Goal: Task Accomplishment & Management: Manage account settings

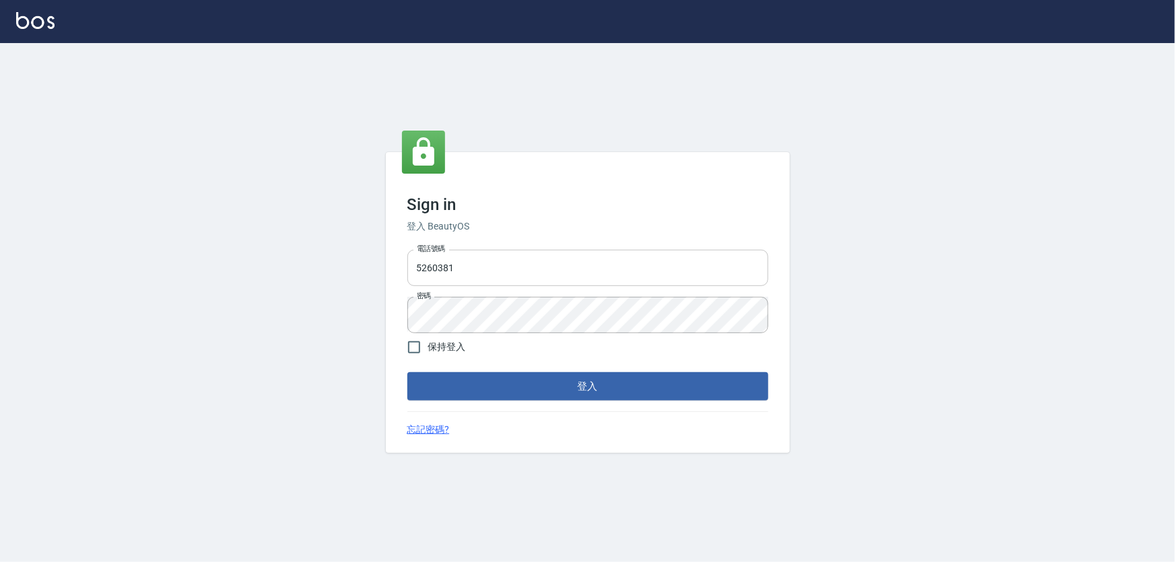
click at [496, 269] on input "5260381" at bounding box center [587, 268] width 361 height 36
drag, startPoint x: 495, startPoint y: 269, endPoint x: 336, endPoint y: 300, distance: 161.8
click at [336, 300] on div "Sign in 登入 BeautyOS 電話號碼 [PHONE_NUMBER] 電話號碼 密碼 密碼 保持登入 登入 忘記密碼?" at bounding box center [587, 302] width 1175 height 519
type input "0989970105"
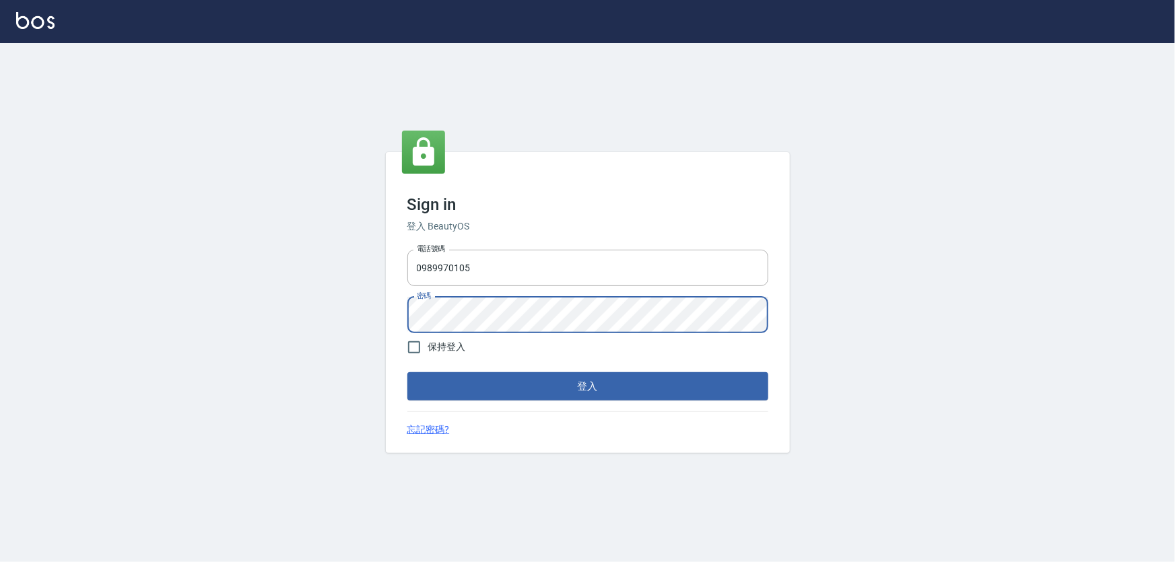
click at [400, 321] on div "Sign in 登入 BeautyOS 電話號碼 [PHONE_NUMBER] 電話號碼 密碼 密碼 保持登入 登入 忘記密碼?" at bounding box center [588, 302] width 404 height 301
click at [407, 372] on button "登入" at bounding box center [587, 386] width 361 height 28
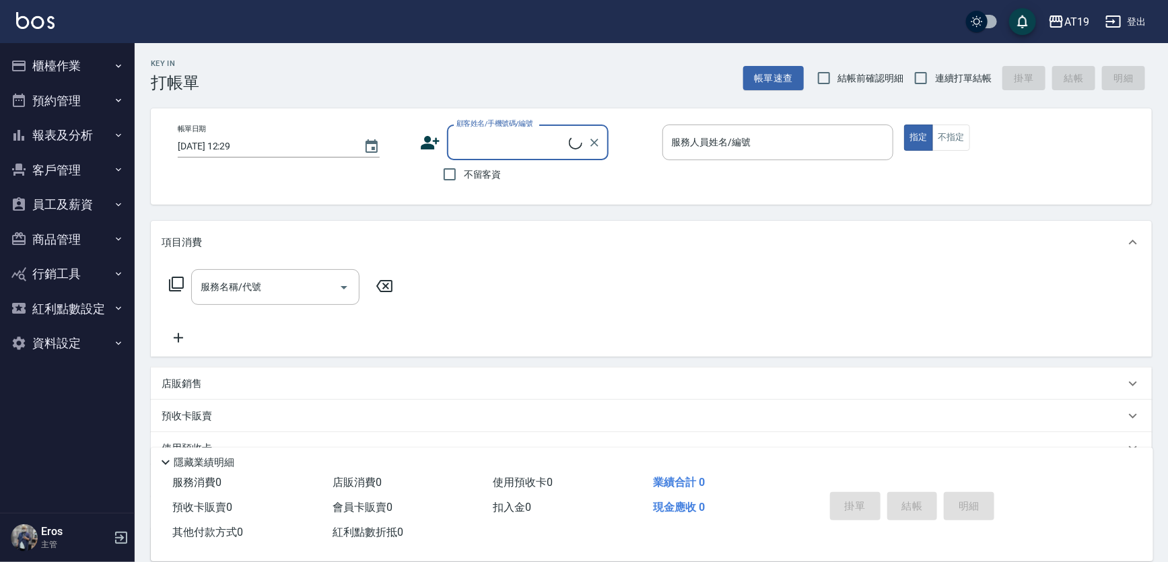
click at [64, 211] on button "員工及薪資" at bounding box center [67, 204] width 124 height 35
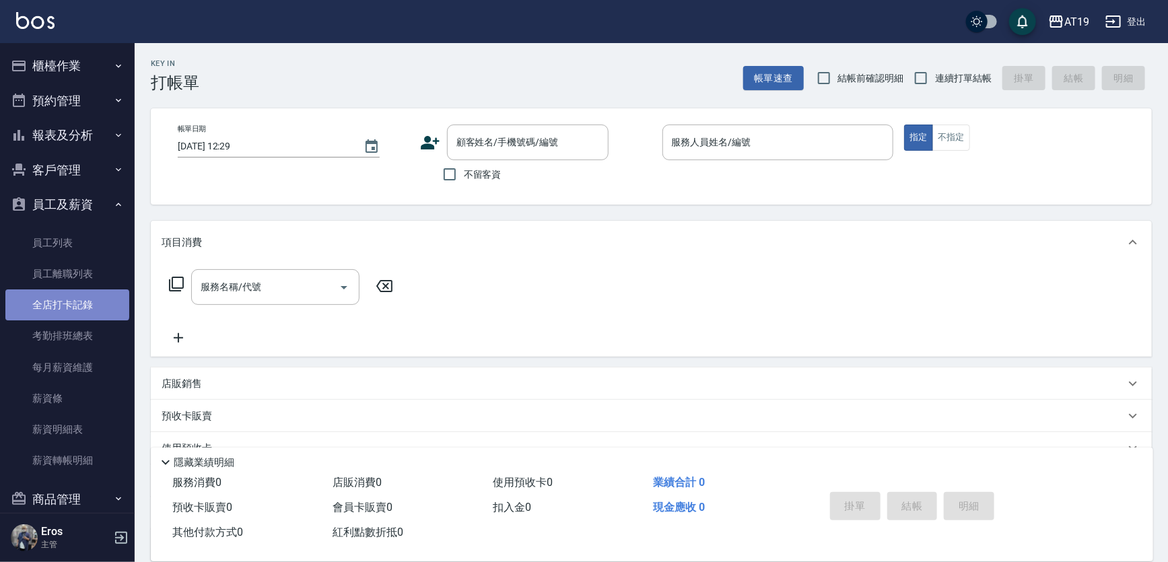
click at [67, 304] on link "全店打卡記錄" at bounding box center [67, 305] width 124 height 31
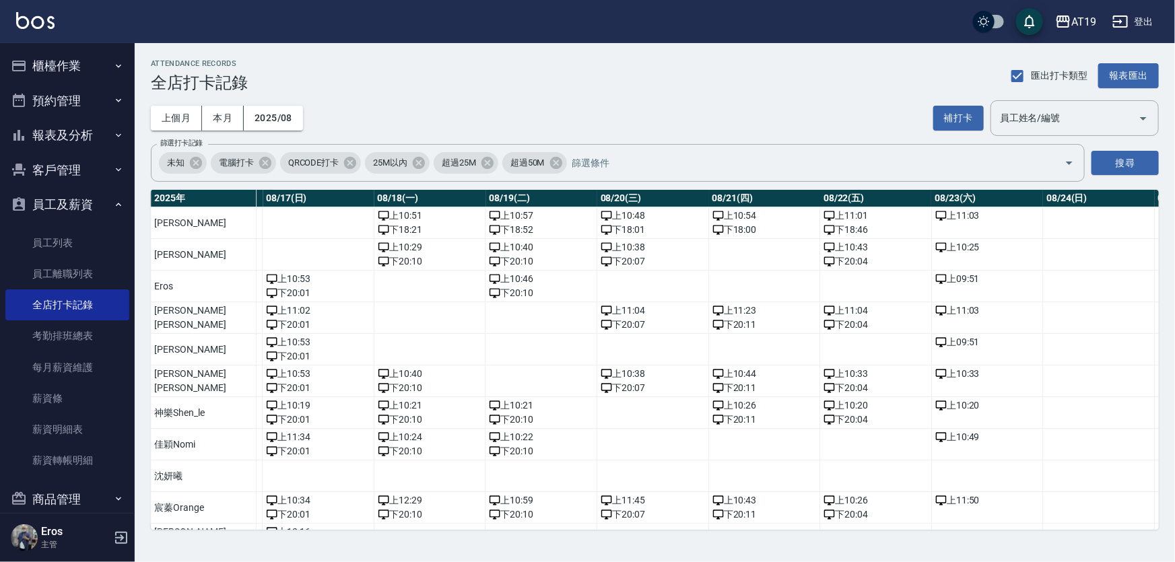
scroll to position [34, 1939]
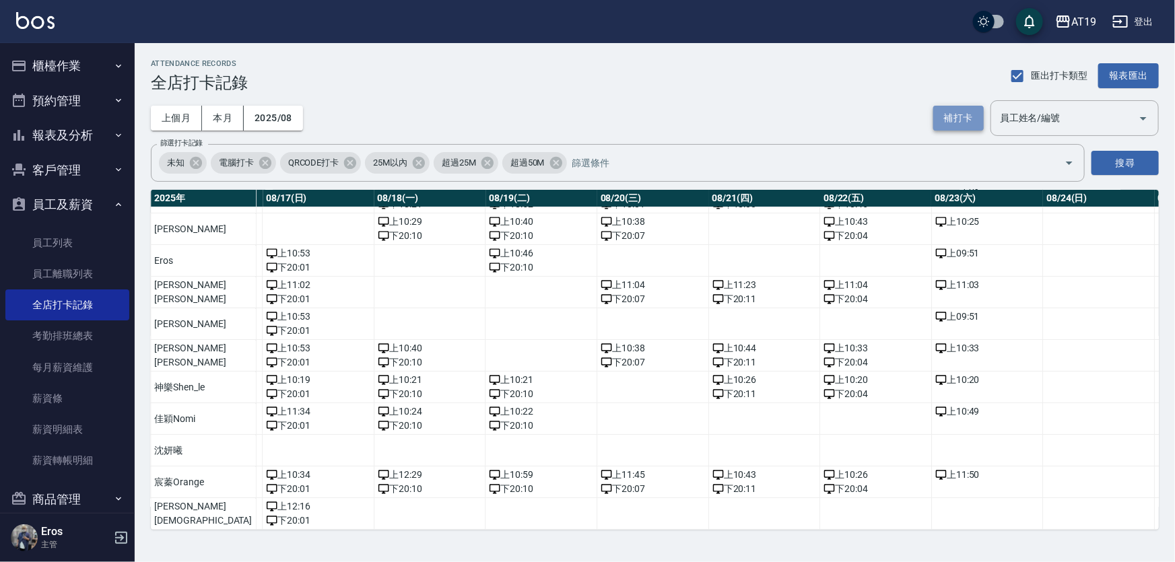
click at [951, 119] on button "補打卡" at bounding box center [958, 118] width 50 height 25
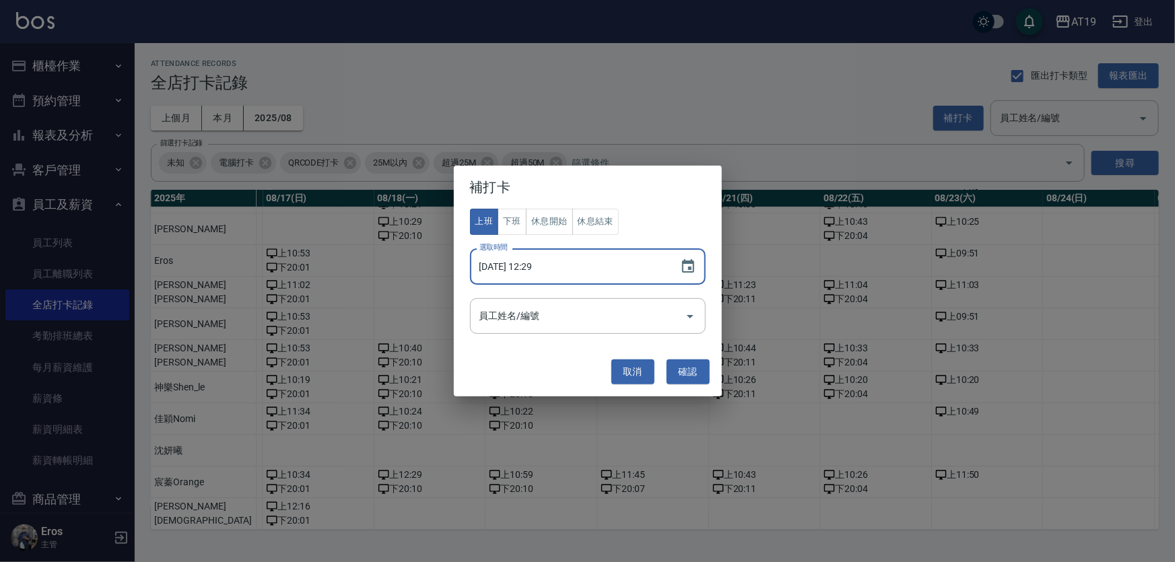
click at [559, 273] on input "[DATE] 12:29" at bounding box center [568, 266] width 197 height 36
click at [531, 266] on input "[DATE] 12:29" at bounding box center [568, 266] width 197 height 36
type input "[DATE] 10:29"
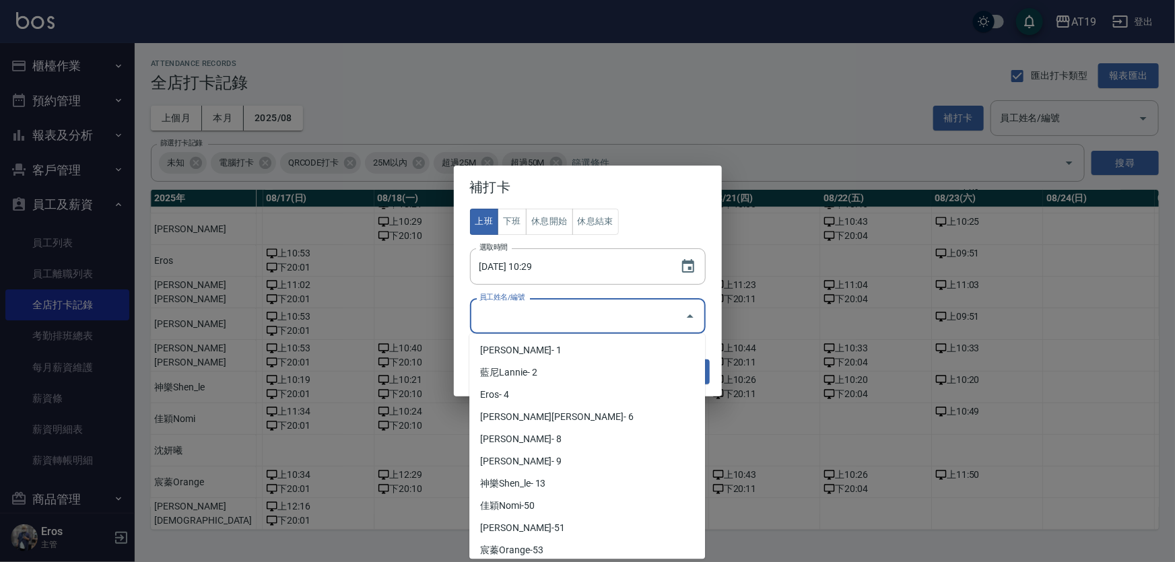
click at [508, 322] on input "員工姓名/編號" at bounding box center [577, 316] width 203 height 24
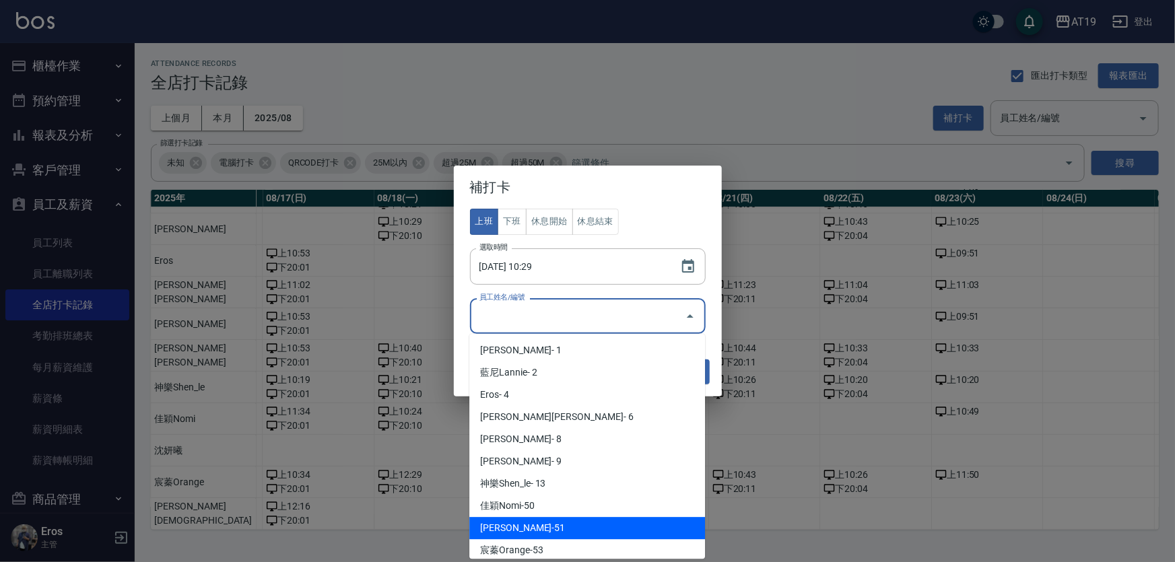
scroll to position [141, 0]
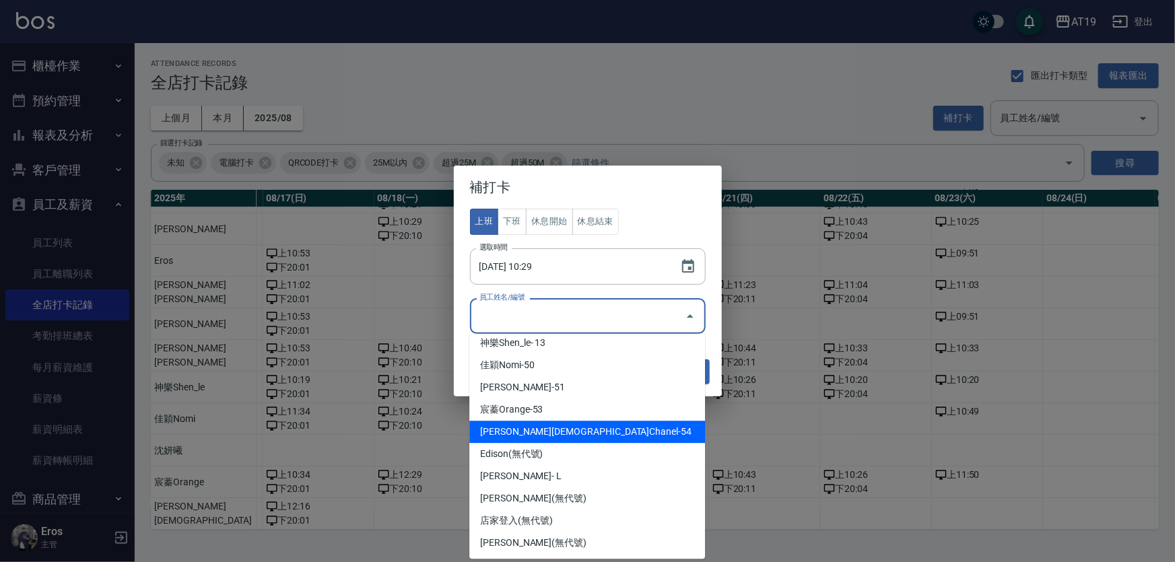
click at [516, 436] on li "[PERSON_NAME][DEMOGRAPHIC_DATA]Chanel-54" at bounding box center [587, 432] width 236 height 22
type input "[PERSON_NAME][DEMOGRAPHIC_DATA]"
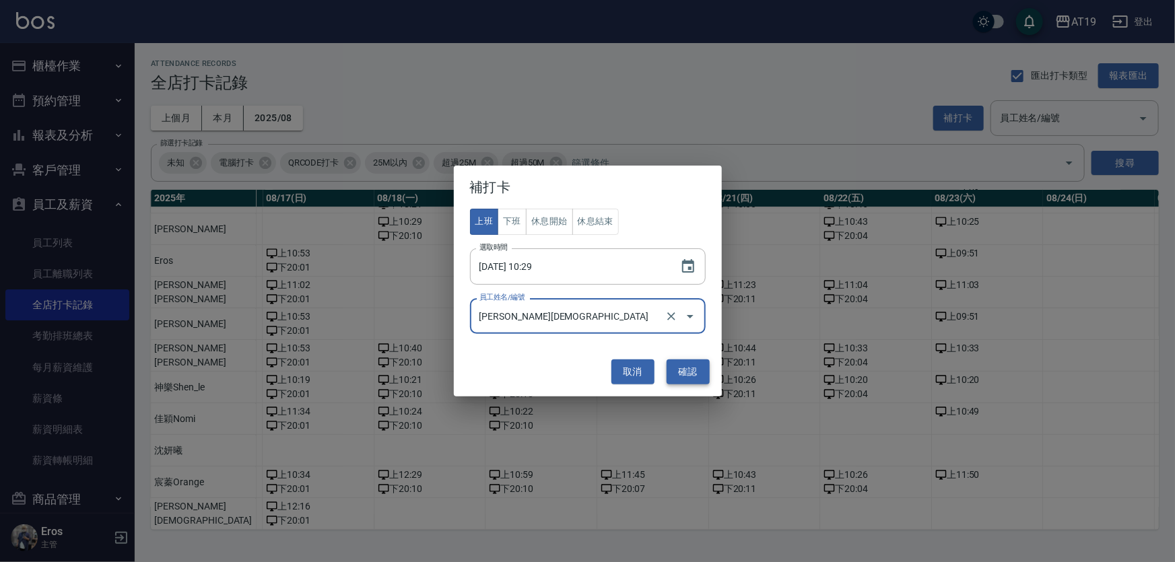
click at [682, 364] on button "確認" at bounding box center [688, 372] width 43 height 25
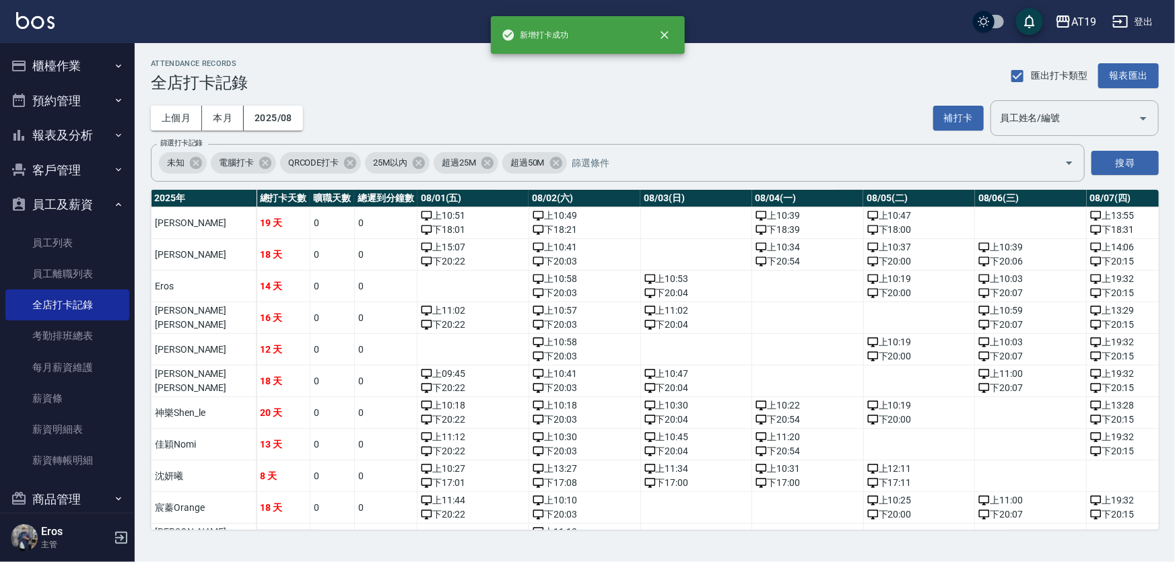
click at [737, 114] on div "上個月 本月 2025/08 補打卡 員工姓名/編號 員工姓名/編號" at bounding box center [655, 118] width 1008 height 36
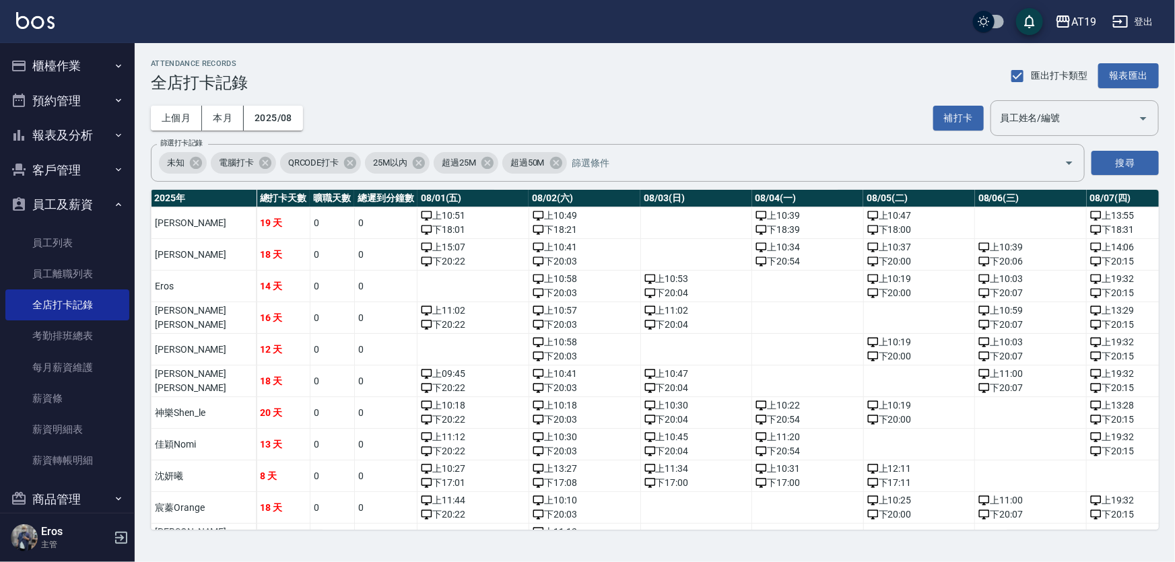
click at [58, 209] on button "員工及薪資" at bounding box center [67, 204] width 124 height 35
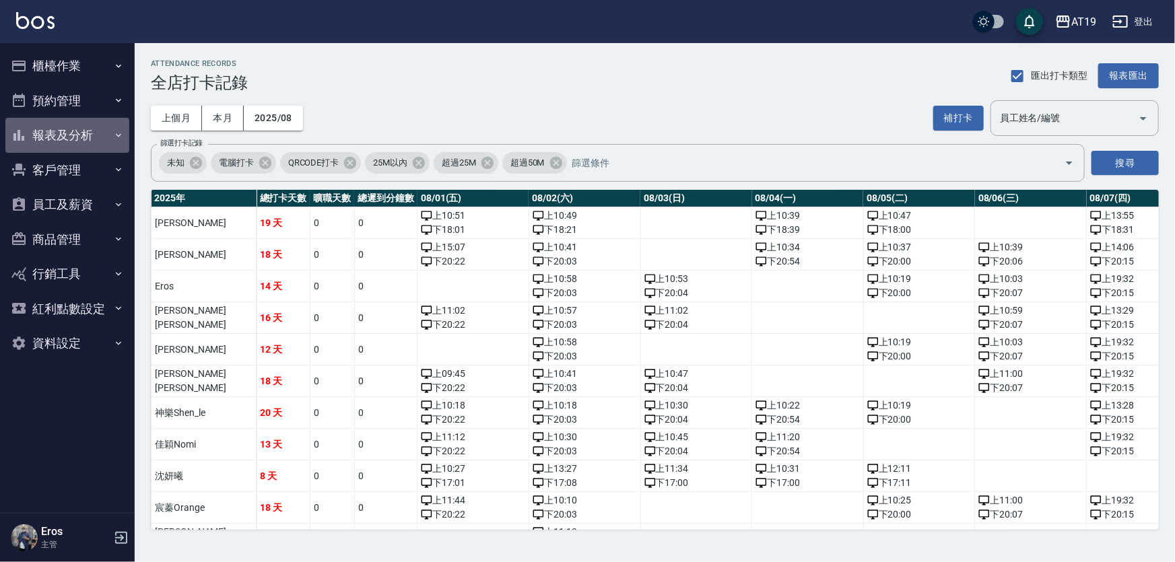
click at [79, 128] on button "報表及分析" at bounding box center [67, 135] width 124 height 35
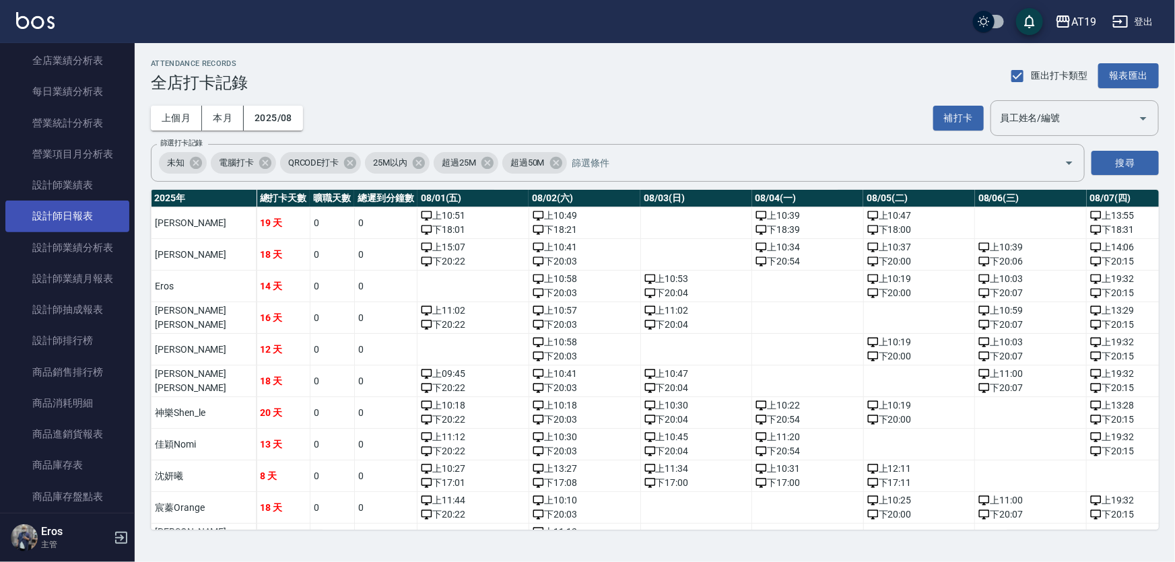
scroll to position [428, 0]
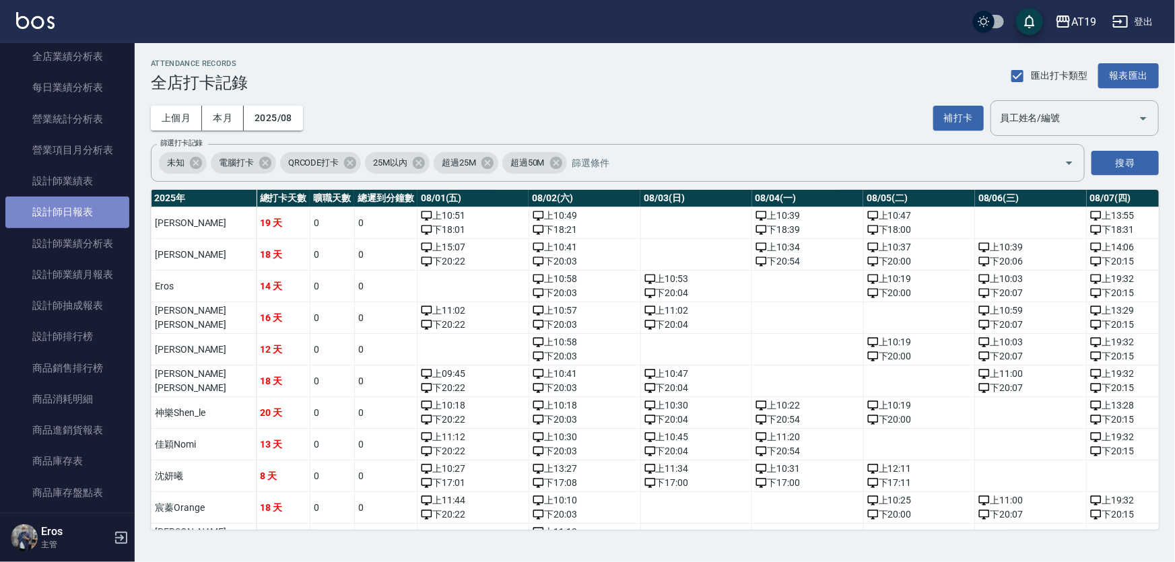
click at [71, 211] on link "設計師日報表" at bounding box center [67, 212] width 124 height 31
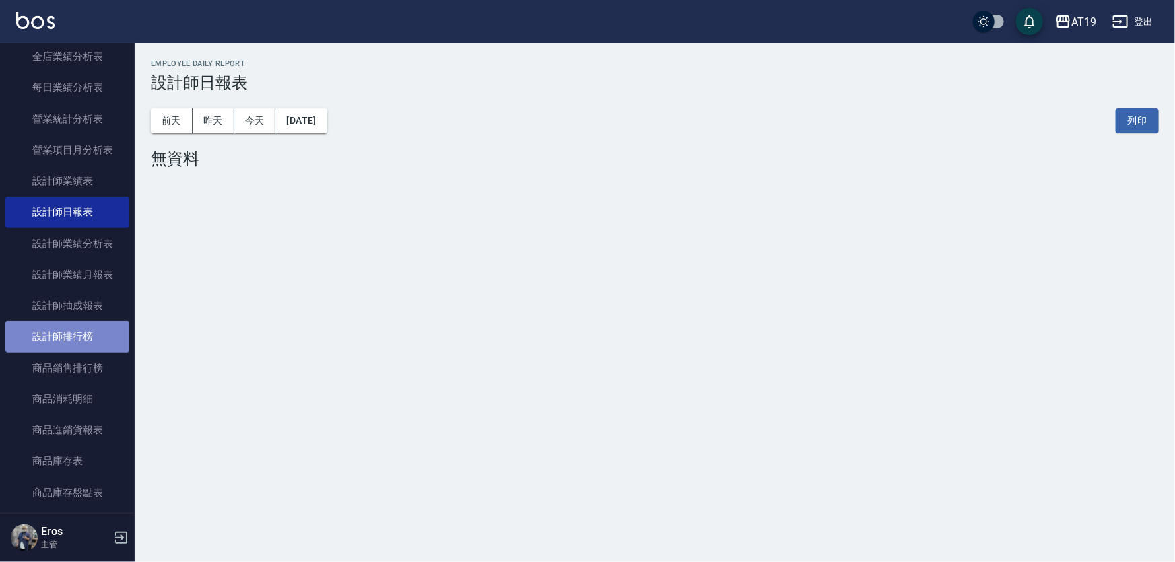
click at [80, 327] on link "設計師排行榜" at bounding box center [67, 336] width 124 height 31
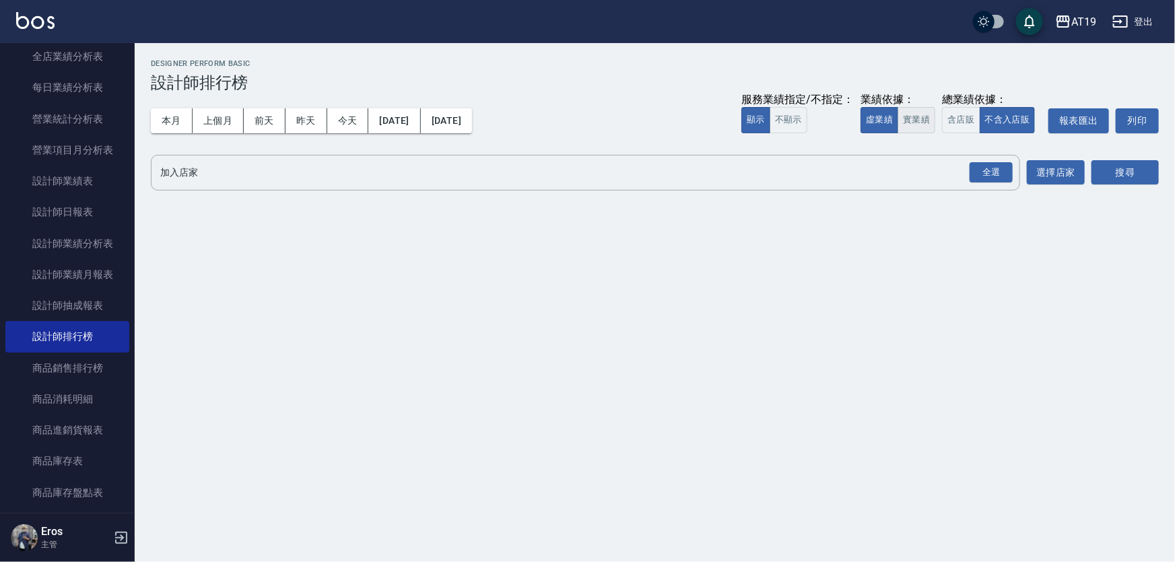
click at [913, 119] on button "實業績" at bounding box center [916, 120] width 38 height 26
click at [994, 171] on div "全選" at bounding box center [991, 172] width 43 height 21
click at [1165, 174] on div "AT19 [DATE] - [DATE] 設計師排行榜 列印時間： [DATE][PHONE_NUMBER]:30 Designer Perform Basi…" at bounding box center [655, 128] width 1040 height 171
click at [1153, 175] on button "搜尋" at bounding box center [1124, 173] width 67 height 25
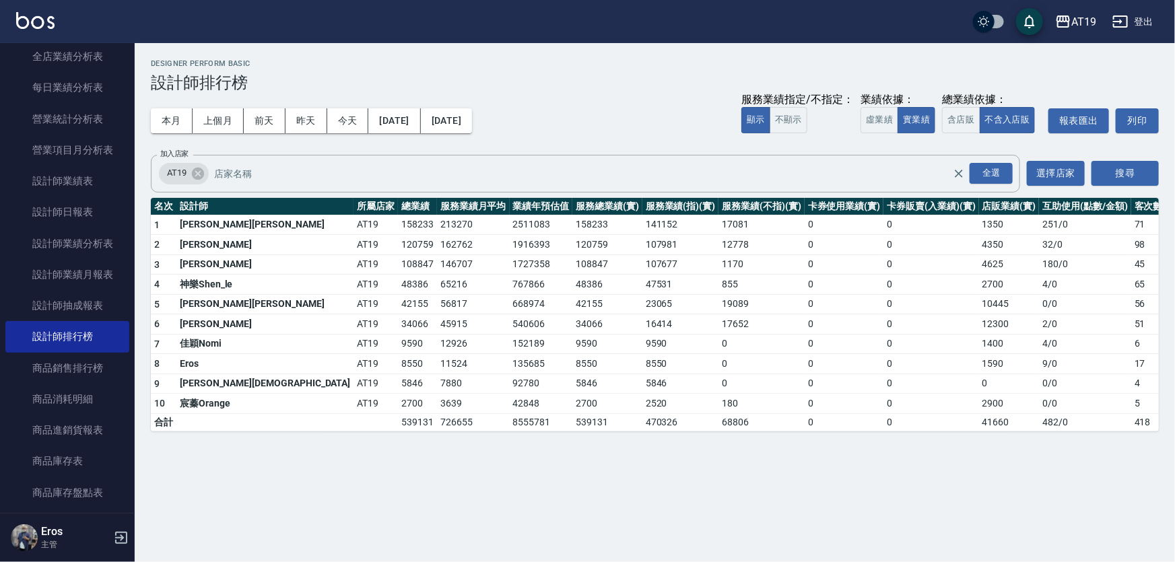
click at [551, 71] on div "Designer Perform Basic 設計師排行榜" at bounding box center [655, 75] width 1008 height 33
click at [628, 89] on h3 "設計師排行榜" at bounding box center [655, 82] width 1008 height 19
